Goal: Contribute content: Contribute content

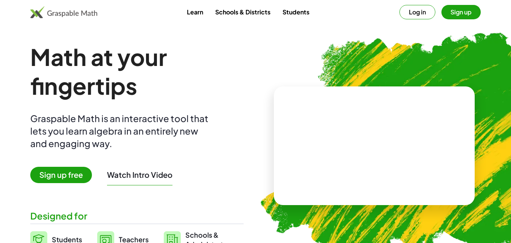
drag, startPoint x: 98, startPoint y: 13, endPoint x: 43, endPoint y: 10, distance: 55.4
click at [43, 10] on div "Learn Schools & Districts Students Log in Sign up" at bounding box center [255, 12] width 511 height 14
click at [158, 72] on h1 "Math at your fingertips" at bounding box center [137, 71] width 214 height 58
click at [141, 173] on button "Watch Intro Video" at bounding box center [139, 175] width 65 height 10
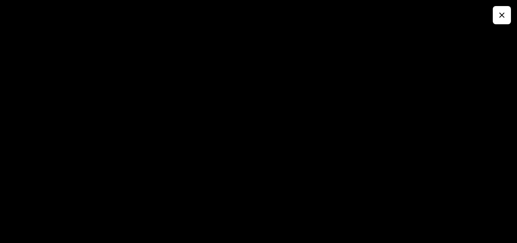
click at [497, 18] on button "button" at bounding box center [502, 15] width 18 height 18
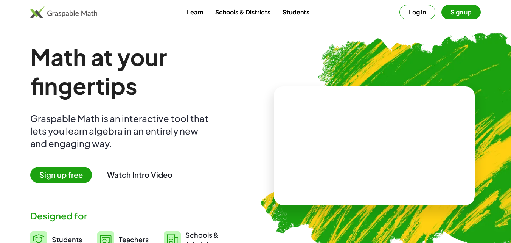
click at [65, 175] on span "Sign up free" at bounding box center [61, 175] width 62 height 16
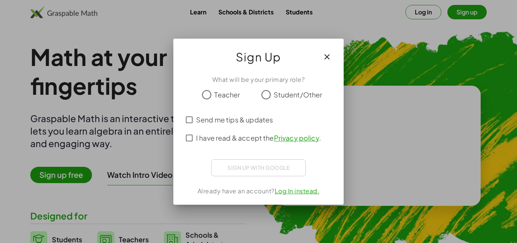
click at [215, 92] on span "Teacher" at bounding box center [227, 94] width 26 height 10
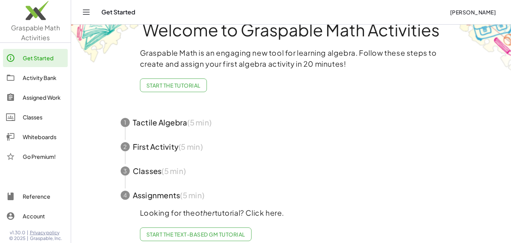
scroll to position [35, 0]
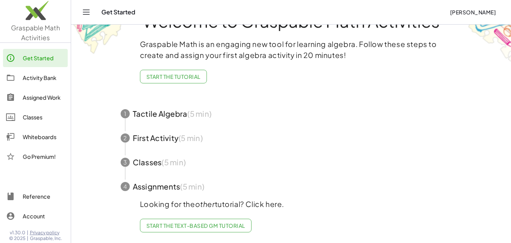
click at [45, 81] on div "Activity Bank" at bounding box center [44, 77] width 42 height 9
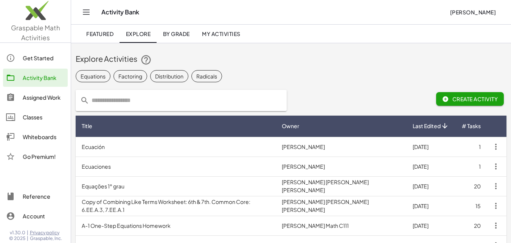
click at [47, 100] on div "Assigned Work" at bounding box center [44, 97] width 42 height 9
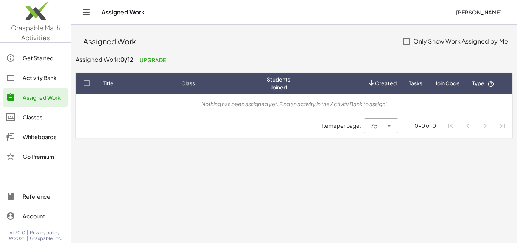
click at [29, 117] on div "Classes" at bounding box center [44, 116] width 42 height 9
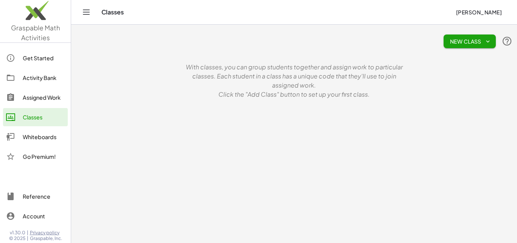
click at [36, 134] on div "Whiteboards" at bounding box center [44, 136] width 42 height 9
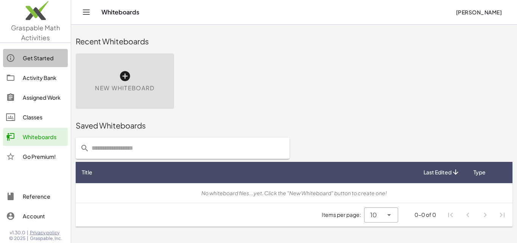
click at [41, 60] on div "Get Started" at bounding box center [44, 57] width 42 height 9
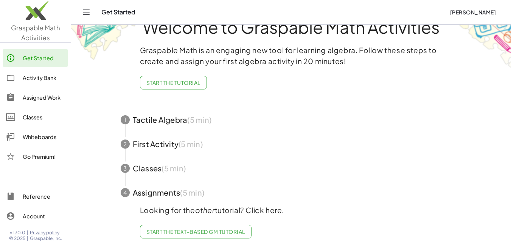
scroll to position [35, 0]
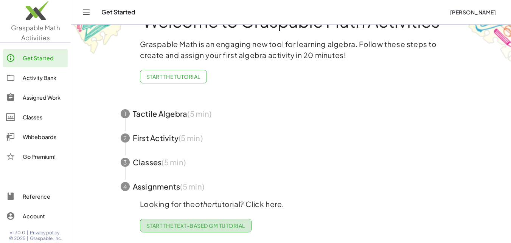
click at [200, 222] on span "Start the Text-based GM Tutorial" at bounding box center [195, 225] width 99 height 7
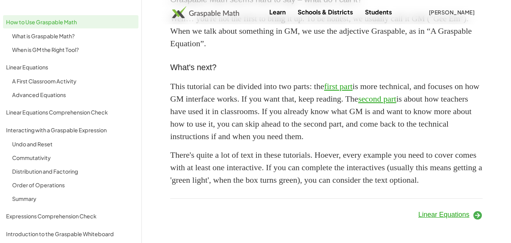
scroll to position [729, 0]
click at [462, 214] on span "Linear Equations" at bounding box center [444, 214] width 51 height 8
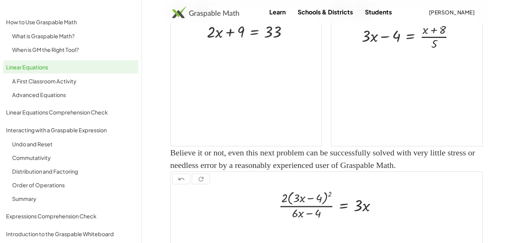
scroll to position [837, 0]
drag, startPoint x: 242, startPoint y: 79, endPoint x: 276, endPoint y: 81, distance: 33.8
click at [276, 41] on div at bounding box center [250, 30] width 95 height 21
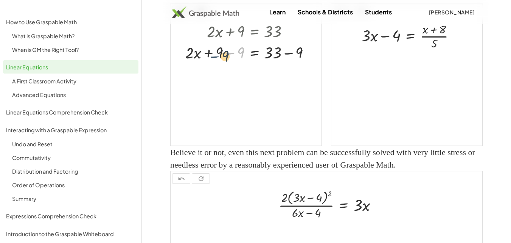
drag, startPoint x: 236, startPoint y: 102, endPoint x: 220, endPoint y: 105, distance: 15.9
click at [220, 63] on div at bounding box center [251, 52] width 139 height 21
drag, startPoint x: 221, startPoint y: 103, endPoint x: 239, endPoint y: 100, distance: 18.4
drag, startPoint x: 279, startPoint y: 123, endPoint x: 302, endPoint y: 121, distance: 23.2
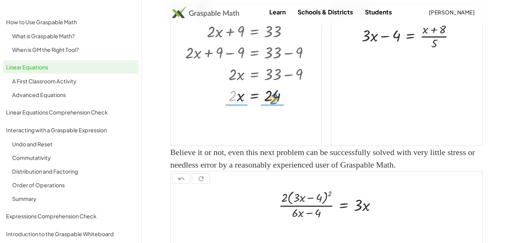
drag, startPoint x: 235, startPoint y: 146, endPoint x: 277, endPoint y: 148, distance: 42.1
click at [277, 105] on div at bounding box center [251, 94] width 139 height 21
drag, startPoint x: 238, startPoint y: 177, endPoint x: 236, endPoint y: 167, distance: 10.0
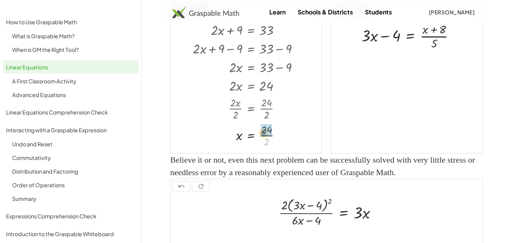
drag, startPoint x: 268, startPoint y: 190, endPoint x: 267, endPoint y: 179, distance: 11.0
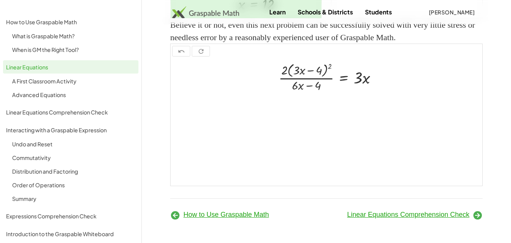
scroll to position [1045, 0]
click at [388, 214] on span "Linear Equations Comprehension Check" at bounding box center [409, 214] width 122 height 8
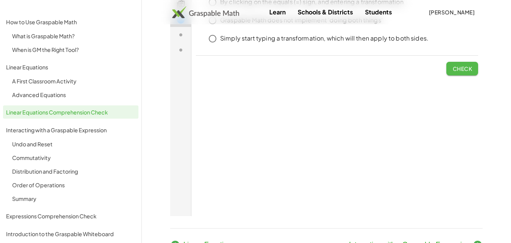
click span "Check"
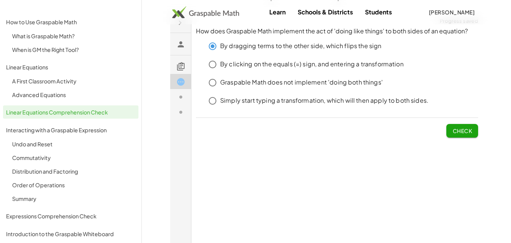
scroll to position [38, 0]
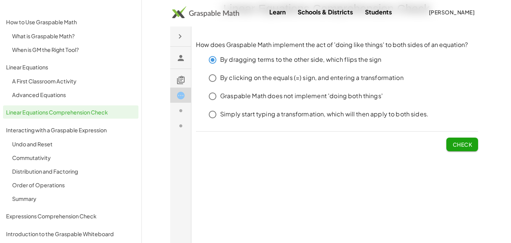
click at [463, 148] on button "Check" at bounding box center [463, 144] width 32 height 14
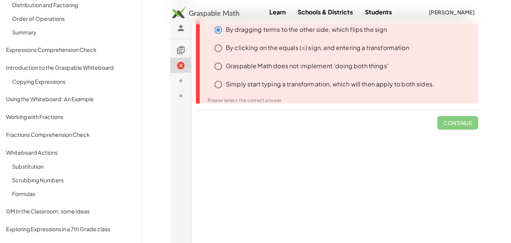
scroll to position [0, 0]
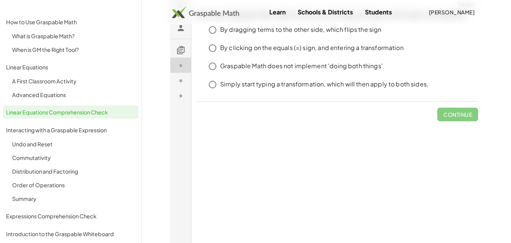
click at [202, 10] on img at bounding box center [205, 12] width 67 height 12
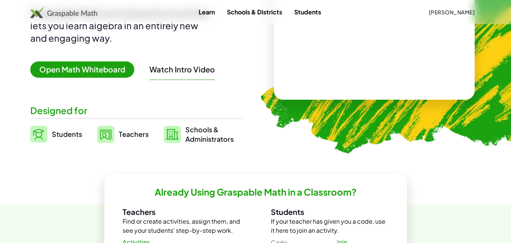
scroll to position [76, 0]
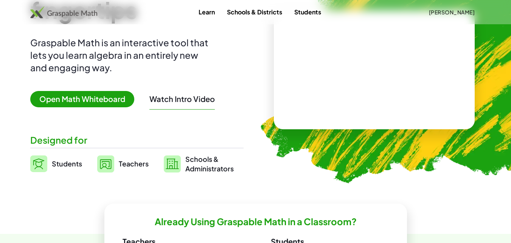
click at [113, 105] on span "Open Math Whiteboard" at bounding box center [82, 99] width 104 height 16
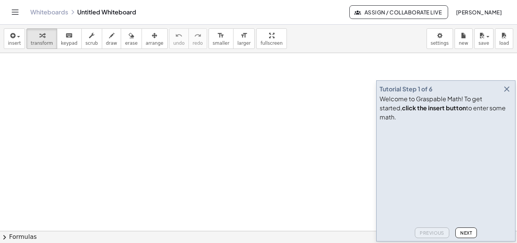
click at [465, 233] on span "Next" at bounding box center [466, 233] width 12 height 6
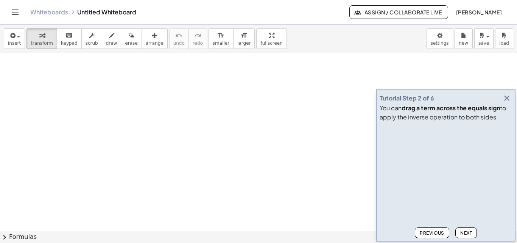
click at [465, 233] on span "Next" at bounding box center [466, 233] width 12 height 6
click at [469, 229] on button "Next" at bounding box center [466, 232] width 22 height 11
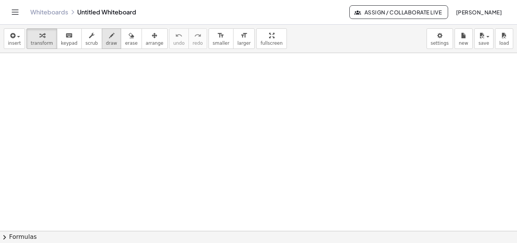
click at [106, 42] on span "draw" at bounding box center [111, 43] width 11 height 5
drag, startPoint x: 181, startPoint y: 76, endPoint x: 167, endPoint y: 90, distance: 19.3
click at [168, 95] on div at bounding box center [258, 230] width 517 height 355
drag, startPoint x: 171, startPoint y: 77, endPoint x: 181, endPoint y: 94, distance: 20.0
click at [181, 94] on div at bounding box center [258, 230] width 517 height 355
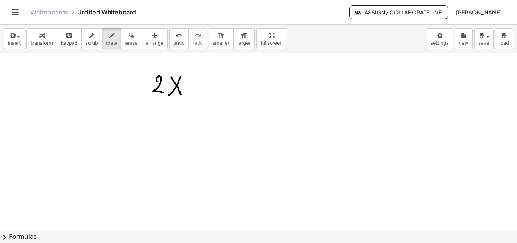
drag, startPoint x: 156, startPoint y: 81, endPoint x: 166, endPoint y: 86, distance: 11.2
click at [164, 92] on div at bounding box center [258, 230] width 517 height 355
drag, startPoint x: 190, startPoint y: 85, endPoint x: 195, endPoint y: 91, distance: 8.3
click at [204, 87] on div at bounding box center [258, 230] width 517 height 355
drag, startPoint x: 188, startPoint y: 91, endPoint x: 203, endPoint y: 92, distance: 14.4
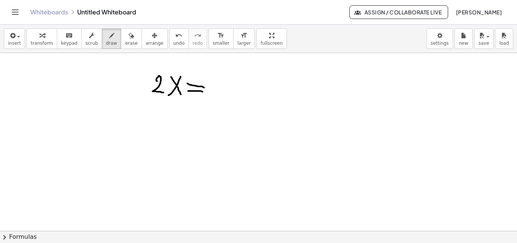
click at [203, 92] on div at bounding box center [258, 230] width 517 height 355
drag, startPoint x: 224, startPoint y: 74, endPoint x: 210, endPoint y: 85, distance: 17.6
click at [210, 85] on div at bounding box center [258, 230] width 517 height 355
click at [45, 43] on span "transform" at bounding box center [42, 43] width 22 height 5
drag, startPoint x: 157, startPoint y: 87, endPoint x: 164, endPoint y: 98, distance: 13.4
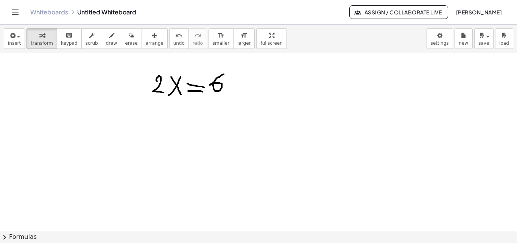
click at [164, 98] on div at bounding box center [258, 230] width 517 height 355
click at [154, 95] on div at bounding box center [258, 230] width 517 height 355
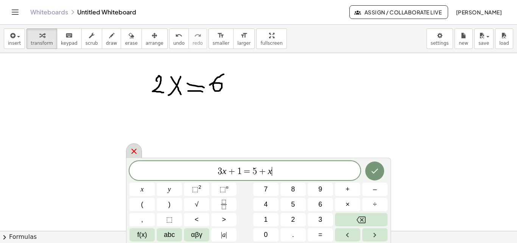
click at [129, 151] on div at bounding box center [134, 150] width 16 height 15
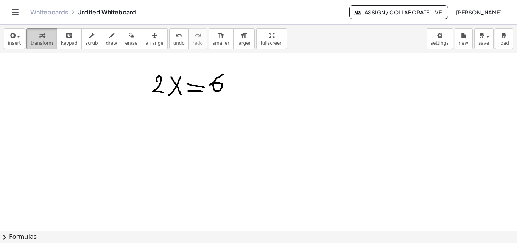
click at [40, 39] on icon "button" at bounding box center [41, 35] width 5 height 9
drag, startPoint x: 182, startPoint y: 98, endPoint x: 157, endPoint y: 80, distance: 30.7
click at [153, 82] on div at bounding box center [258, 230] width 517 height 355
drag, startPoint x: 167, startPoint y: 83, endPoint x: 171, endPoint y: 86, distance: 5.1
click at [167, 83] on div at bounding box center [258, 230] width 517 height 355
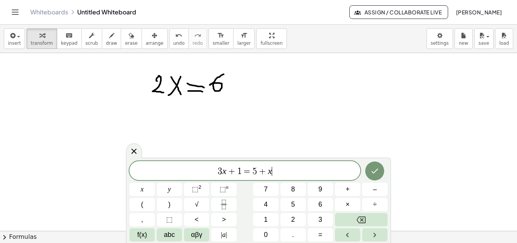
click at [175, 85] on div at bounding box center [258, 230] width 517 height 355
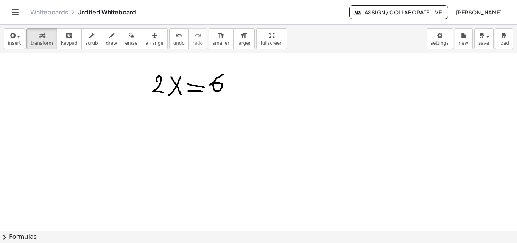
click at [175, 85] on div at bounding box center [258, 230] width 517 height 355
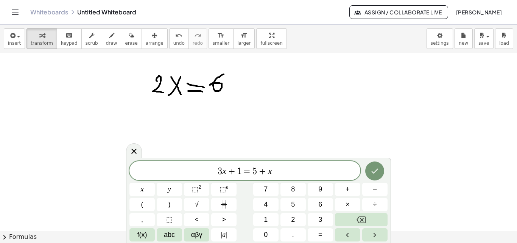
click at [175, 85] on div at bounding box center [258, 230] width 517 height 355
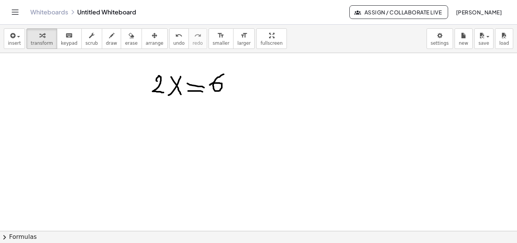
click at [216, 87] on div at bounding box center [258, 230] width 517 height 355
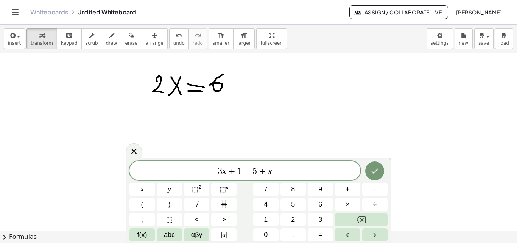
click at [216, 87] on div at bounding box center [258, 230] width 517 height 355
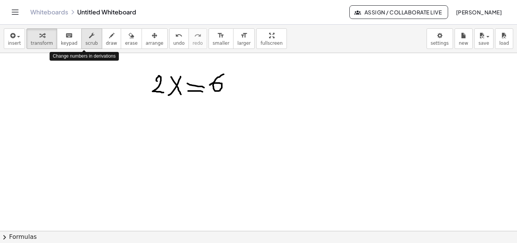
click at [86, 38] on div "button" at bounding box center [92, 35] width 12 height 9
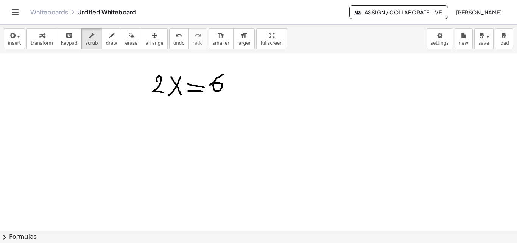
drag, startPoint x: 170, startPoint y: 100, endPoint x: 142, endPoint y: 72, distance: 39.3
click at [142, 72] on div at bounding box center [258, 230] width 517 height 355
click at [86, 41] on span "scrub" at bounding box center [92, 43] width 12 height 5
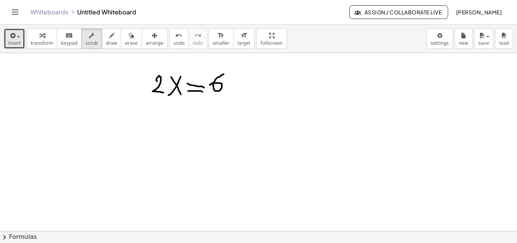
click at [18, 41] on span "insert" at bounding box center [14, 43] width 13 height 5
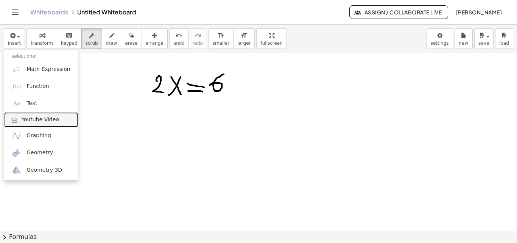
click at [54, 120] on span "Youtube Video" at bounding box center [40, 120] width 38 height 8
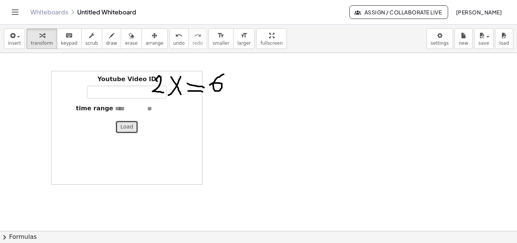
click at [128, 126] on button "Load" at bounding box center [126, 126] width 23 height 13
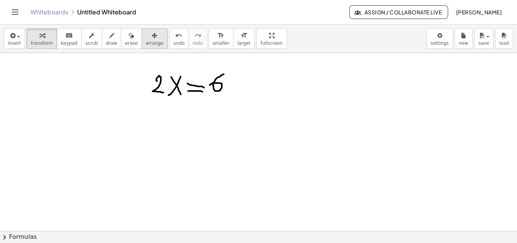
click at [146, 41] on span "arrange" at bounding box center [155, 43] width 18 height 5
click at [434, 39] on body "Graspable Math Activities Get Started Activity Bank Assigned Work Classes White…" at bounding box center [258, 121] width 517 height 243
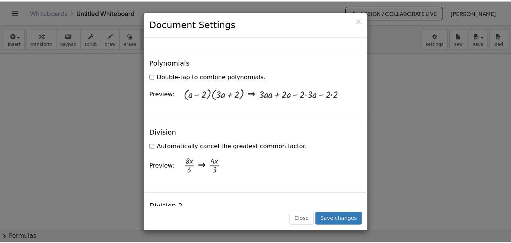
scroll to position [795, 0]
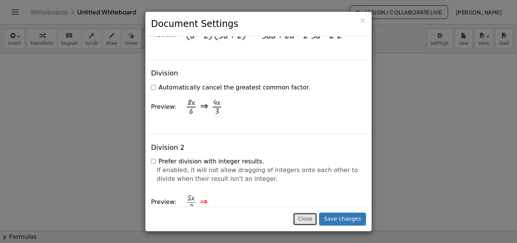
click at [313, 220] on button "Close" at bounding box center [305, 218] width 24 height 13
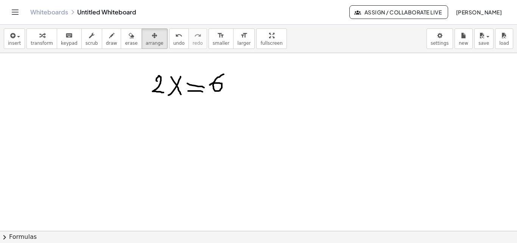
click at [59, 13] on link "Whiteboards" at bounding box center [49, 12] width 38 height 8
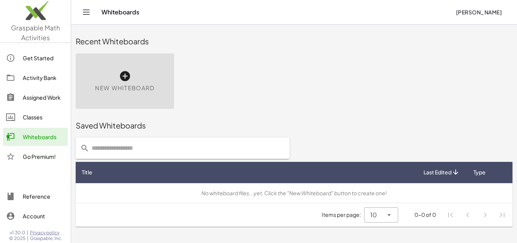
click at [38, 100] on div "Assigned Work" at bounding box center [44, 97] width 42 height 9
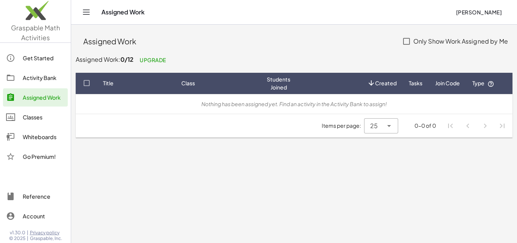
click at [37, 79] on div "Activity Bank" at bounding box center [44, 77] width 42 height 9
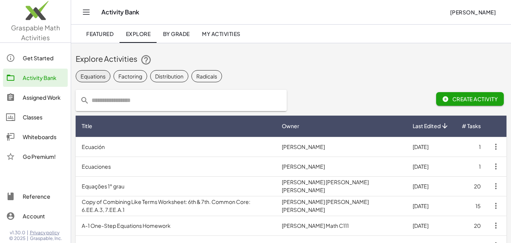
click at [94, 74] on div "Equations" at bounding box center [93, 76] width 25 height 8
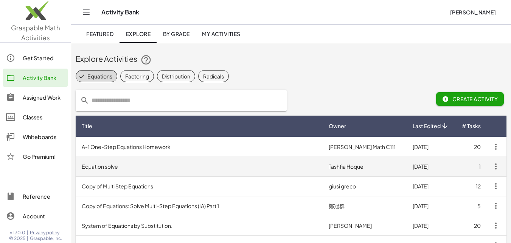
click at [142, 170] on td "Equation solve" at bounding box center [199, 166] width 247 height 20
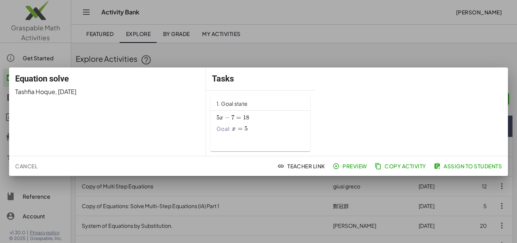
click at [296, 162] on button "Teacher Link" at bounding box center [302, 166] width 52 height 14
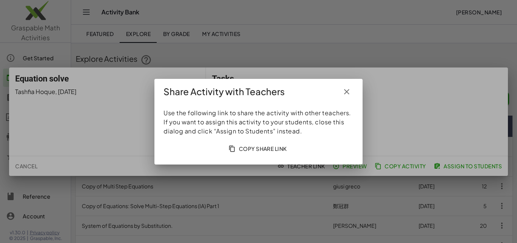
click at [255, 150] on span "Copy Share Link" at bounding box center [258, 148] width 57 height 7
click at [346, 96] on button "button" at bounding box center [347, 92] width 14 height 14
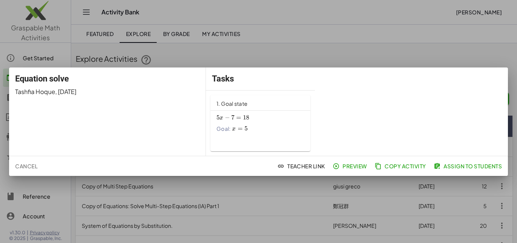
click at [442, 161] on button "Assign to Students" at bounding box center [468, 166] width 73 height 14
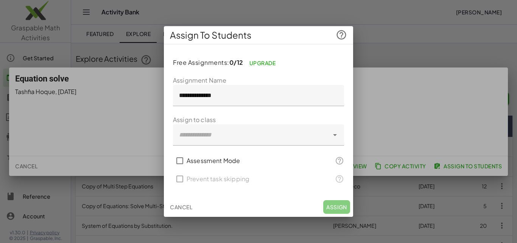
click at [395, 38] on div at bounding box center [258, 121] width 517 height 243
click at [183, 206] on span "Cancel" at bounding box center [181, 206] width 22 height 7
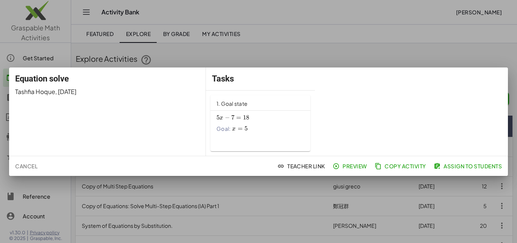
click at [466, 56] on div at bounding box center [258, 121] width 517 height 243
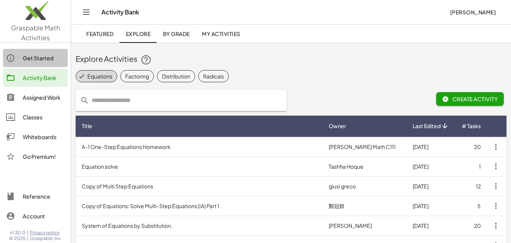
click at [36, 56] on div "Get Started" at bounding box center [44, 57] width 42 height 9
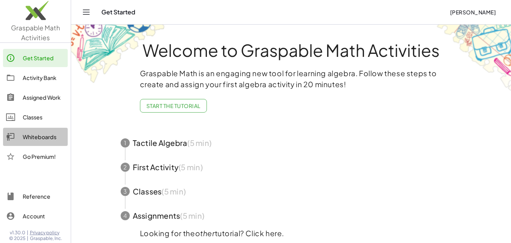
click at [37, 139] on div "Whiteboards" at bounding box center [44, 136] width 42 height 9
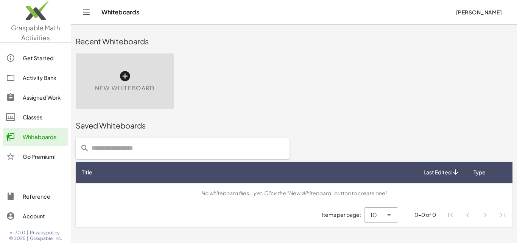
click at [30, 118] on div "Classes" at bounding box center [44, 116] width 42 height 9
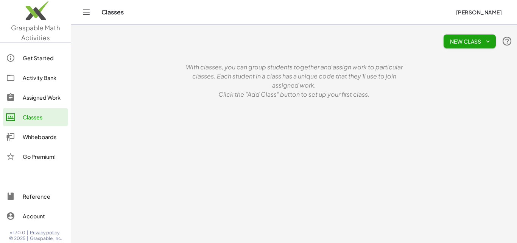
click at [487, 43] on icon "button" at bounding box center [488, 41] width 7 height 7
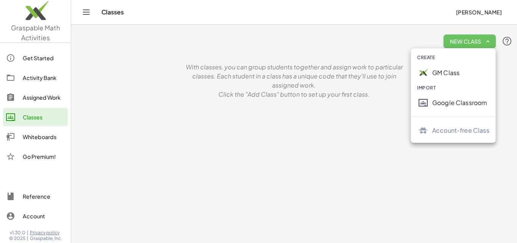
click at [487, 43] on icon "button" at bounding box center [488, 41] width 7 height 7
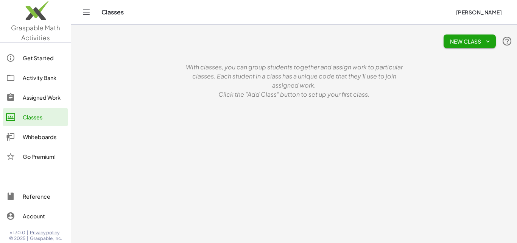
click at [46, 98] on div "Assigned Work" at bounding box center [44, 97] width 42 height 9
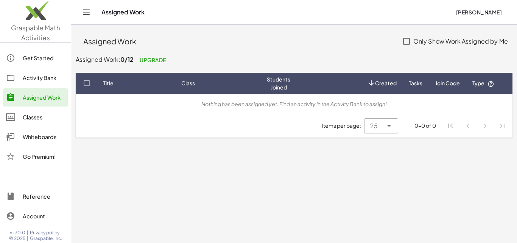
click at [384, 86] on span "Created" at bounding box center [386, 83] width 22 height 8
click at [27, 73] on div "Activity Bank" at bounding box center [44, 77] width 42 height 9
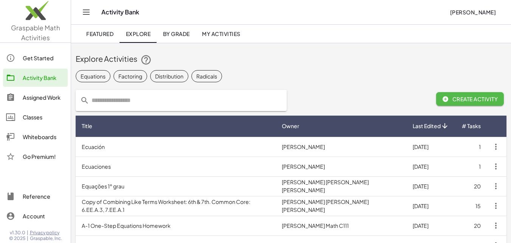
click at [455, 101] on span "Create Activity" at bounding box center [471, 98] width 56 height 7
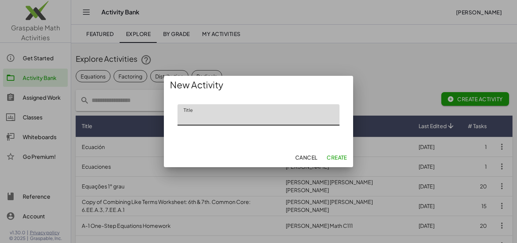
click at [218, 121] on input "Title" at bounding box center [259, 114] width 162 height 21
type input "****"
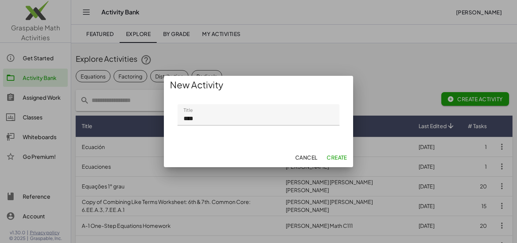
click at [324, 157] on button "Create" at bounding box center [337, 157] width 26 height 14
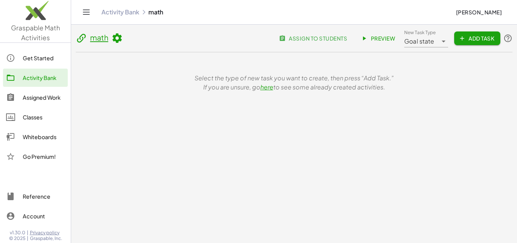
click at [482, 36] on span "Add Task" at bounding box center [477, 38] width 34 height 7
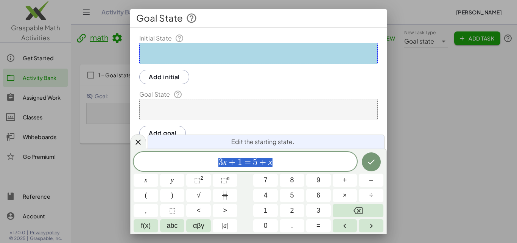
click at [221, 51] on div at bounding box center [258, 53] width 238 height 21
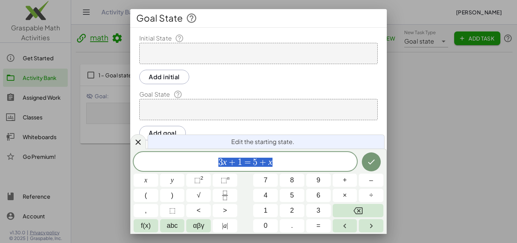
click at [476, 135] on div at bounding box center [258, 121] width 517 height 243
click at [140, 143] on icon at bounding box center [138, 141] width 5 height 5
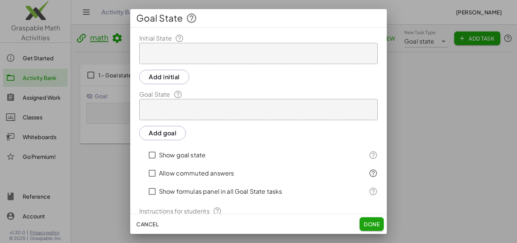
click at [145, 229] on button "Cancel" at bounding box center [147, 224] width 28 height 14
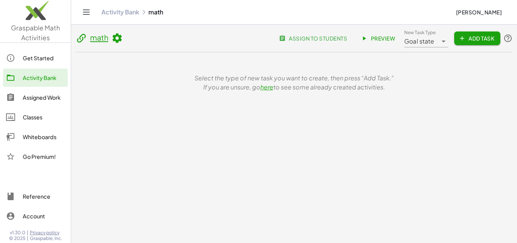
click at [424, 44] on span "Goal state" at bounding box center [419, 41] width 30 height 9
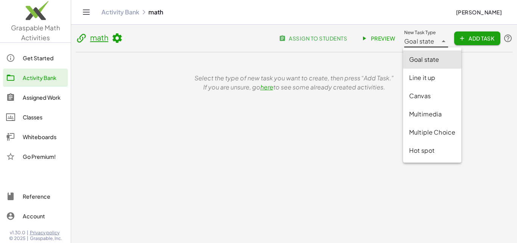
click at [431, 128] on div "Multiple Choice" at bounding box center [432, 132] width 46 height 9
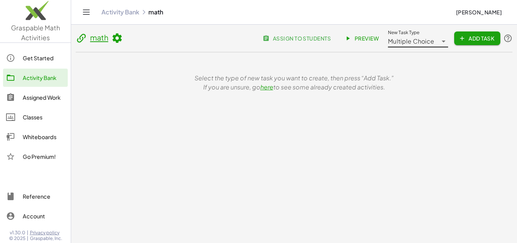
click at [417, 41] on span "Multiple Choice" at bounding box center [411, 41] width 46 height 9
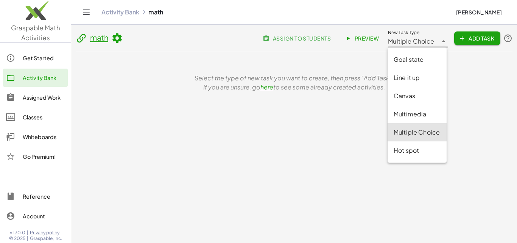
click at [416, 99] on div "Canvas" at bounding box center [417, 95] width 47 height 9
type input "******"
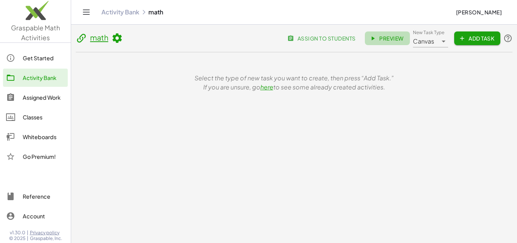
click at [374, 36] on icon at bounding box center [372, 38] width 7 height 7
click at [429, 44] on span "Canvas" at bounding box center [424, 41] width 22 height 9
click at [31, 64] on link "Get Started" at bounding box center [35, 58] width 65 height 18
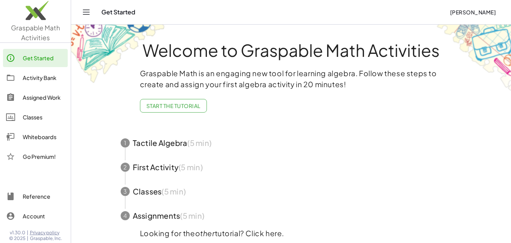
click at [37, 16] on img at bounding box center [35, 12] width 71 height 32
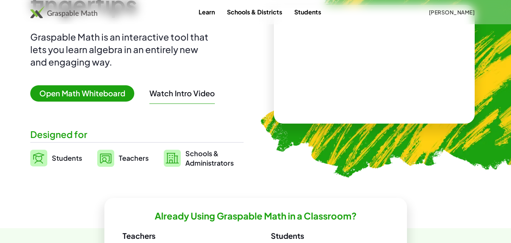
scroll to position [114, 0]
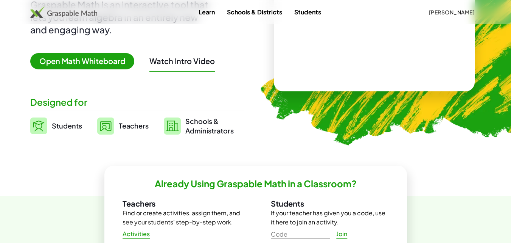
click at [158, 65] on button "Watch Intro Video" at bounding box center [182, 61] width 65 height 10
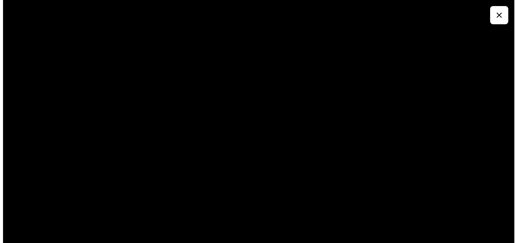
scroll to position [0, 0]
